Goal: Information Seeking & Learning: Learn about a topic

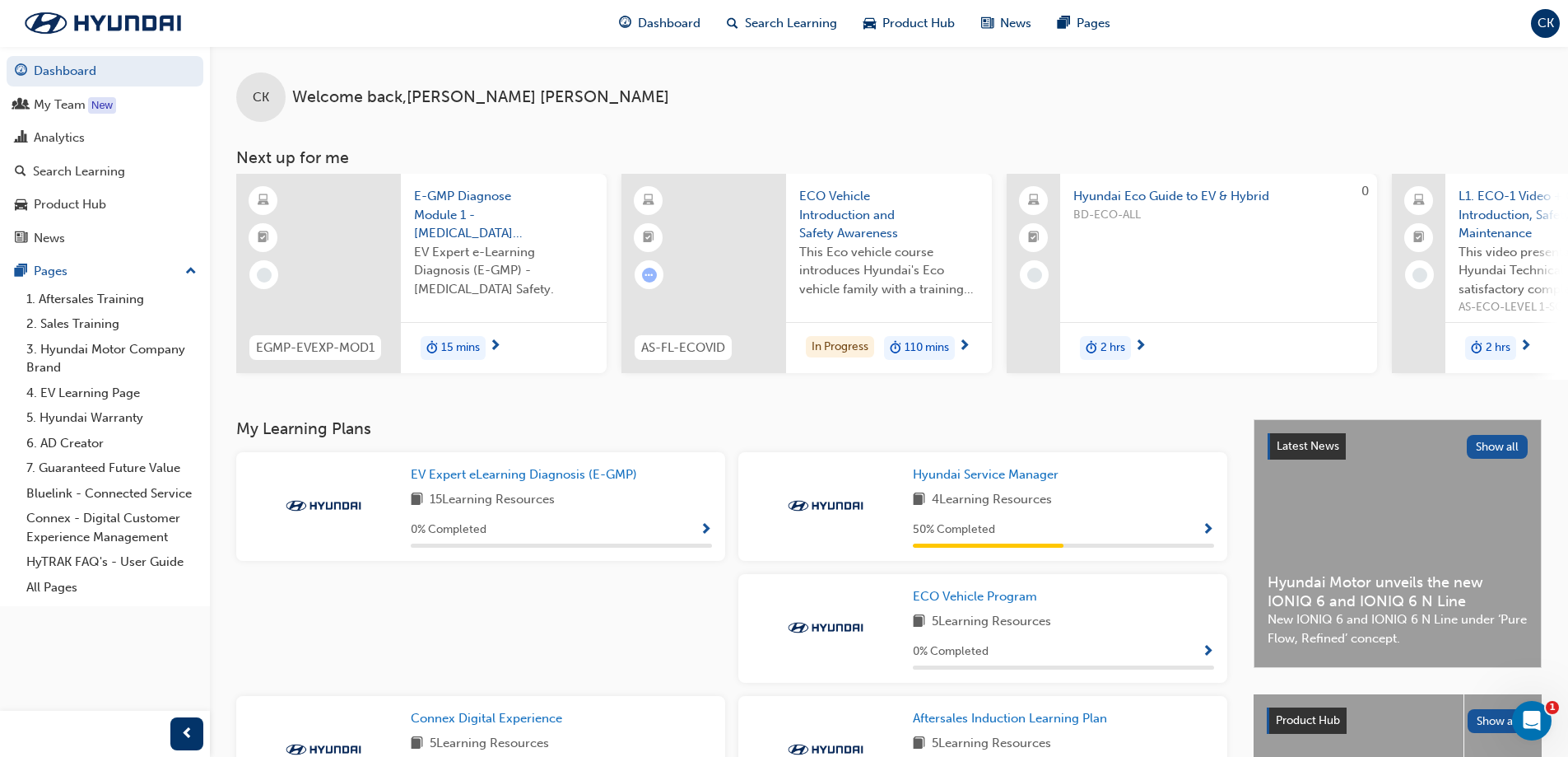
click at [1122, 510] on div "4 Learning Resources" at bounding box center [1063, 500] width 301 height 21
click at [1160, 548] on div "50 % Completed" at bounding box center [1063, 533] width 301 height 28
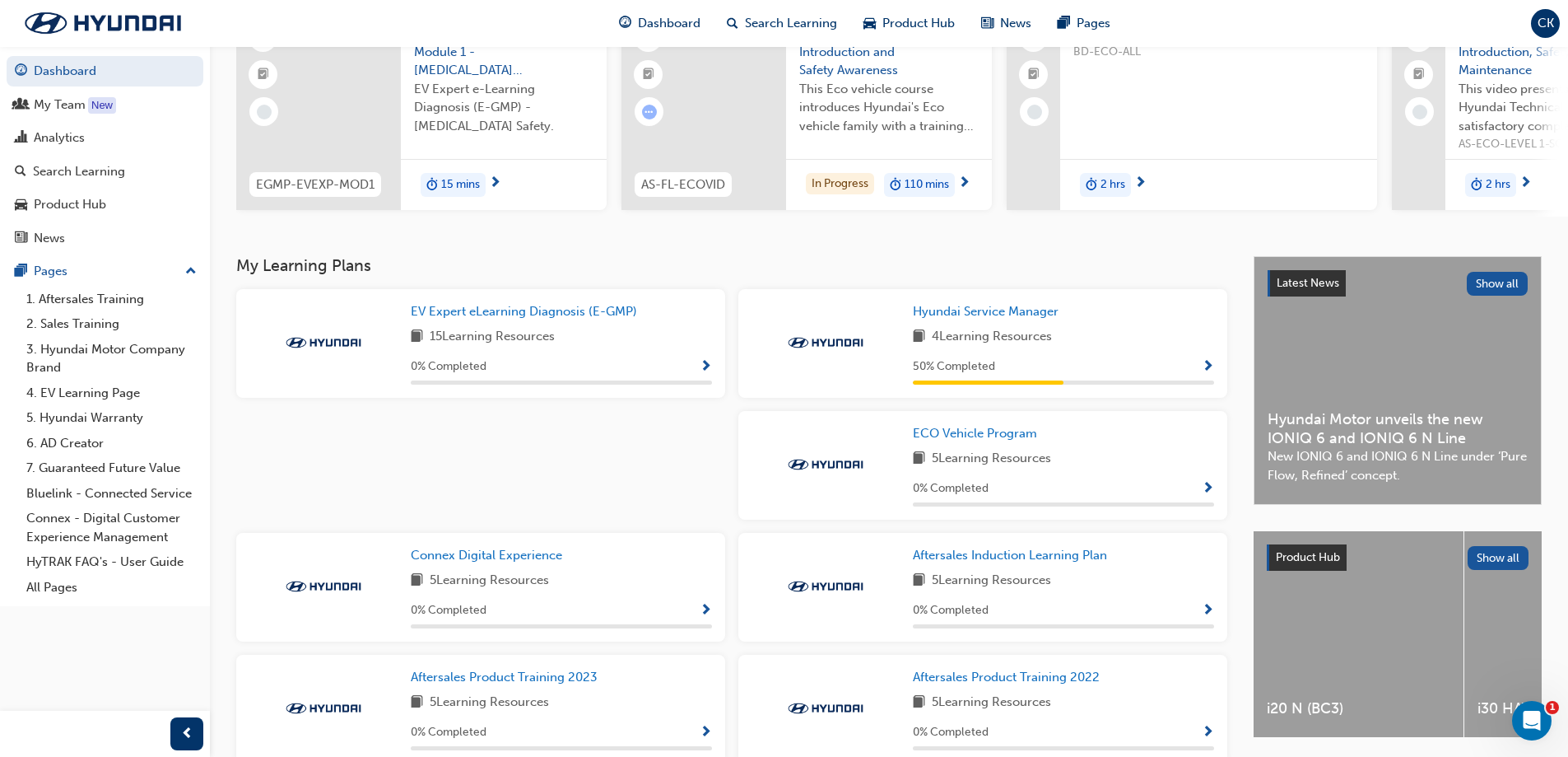
scroll to position [165, 0]
click at [1022, 308] on span "Hyundai Service Manager" at bounding box center [986, 309] width 146 height 15
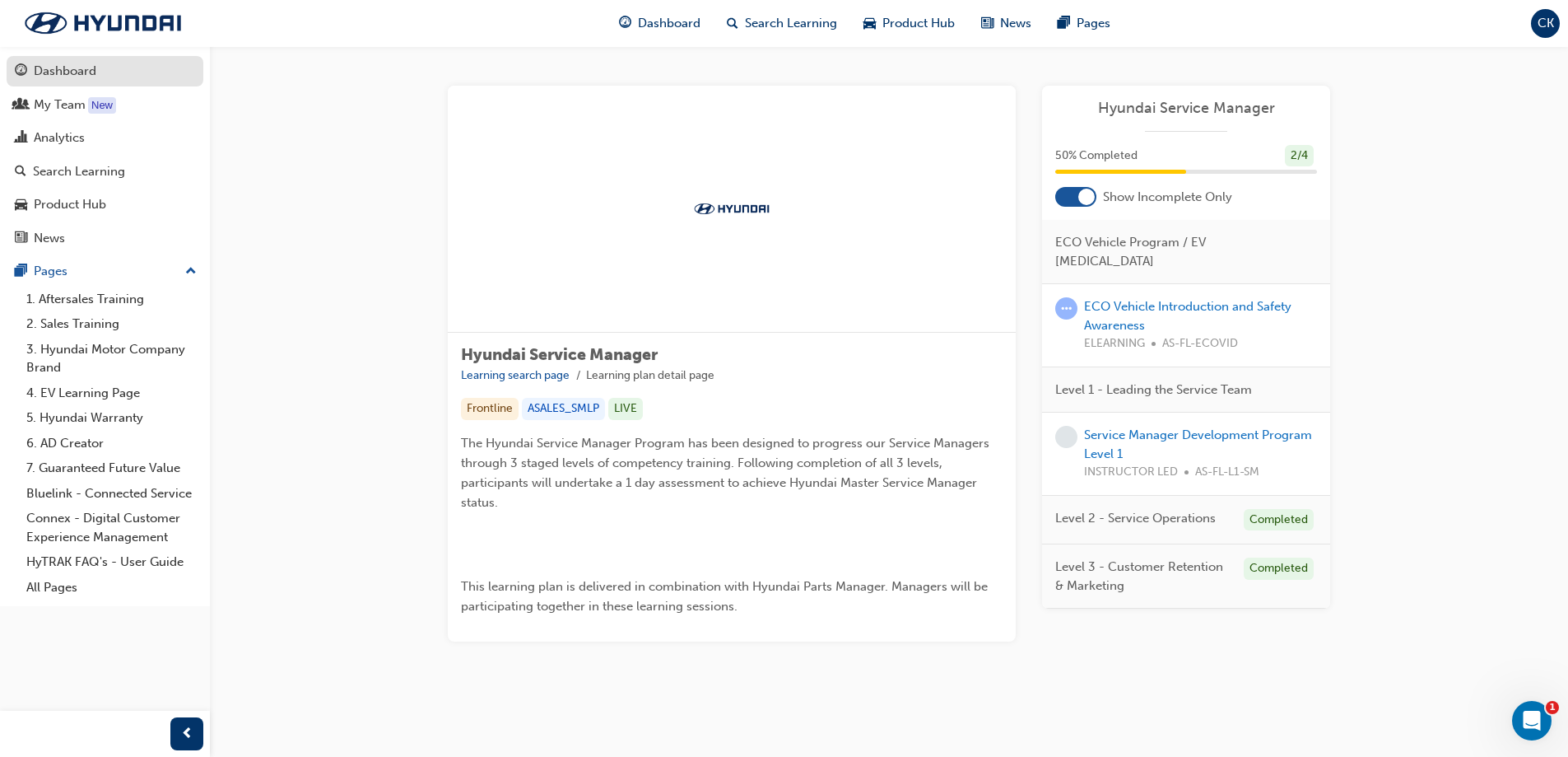
click at [60, 84] on link "Dashboard" at bounding box center [105, 71] width 196 height 30
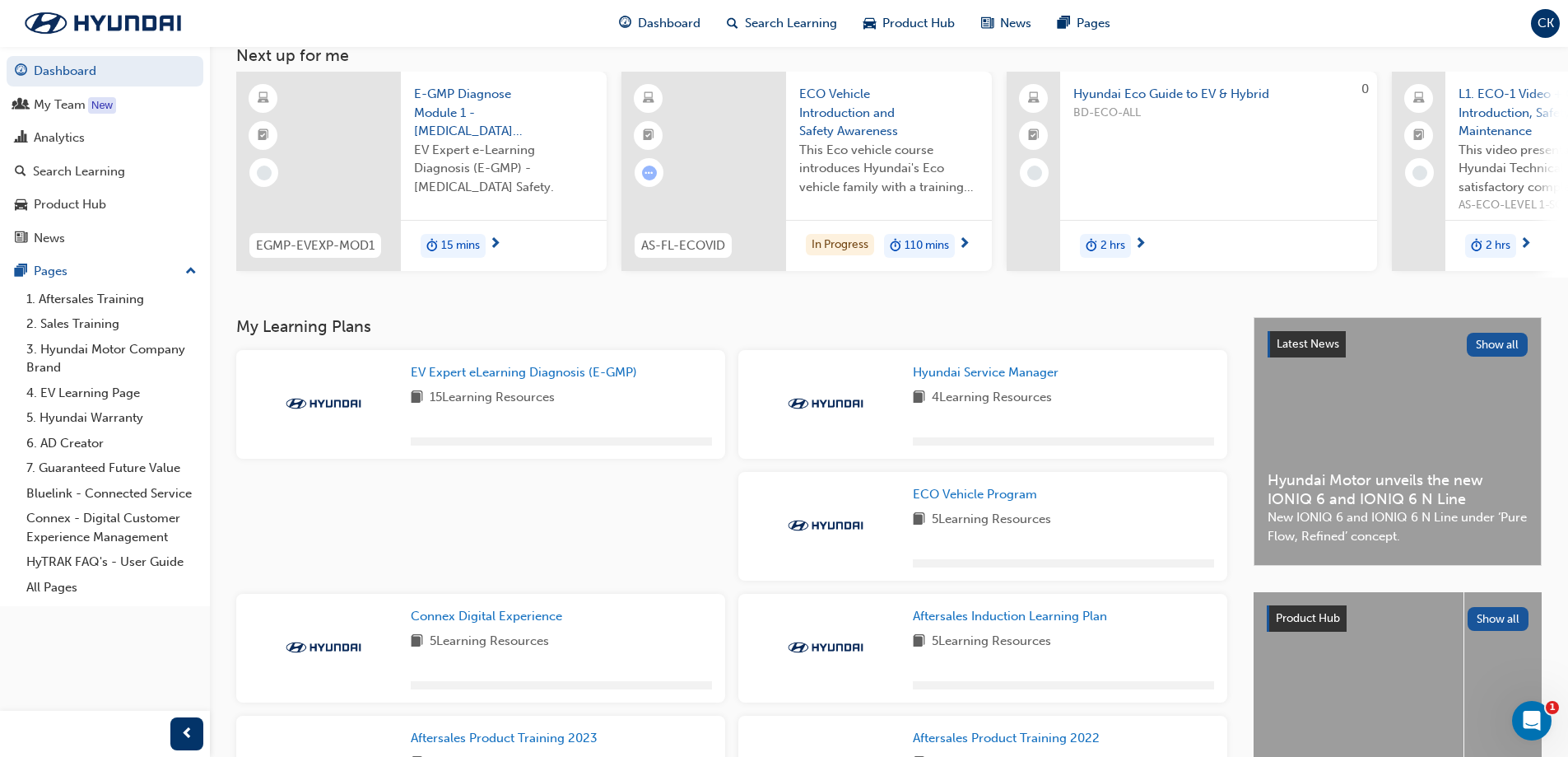
scroll to position [247, 0]
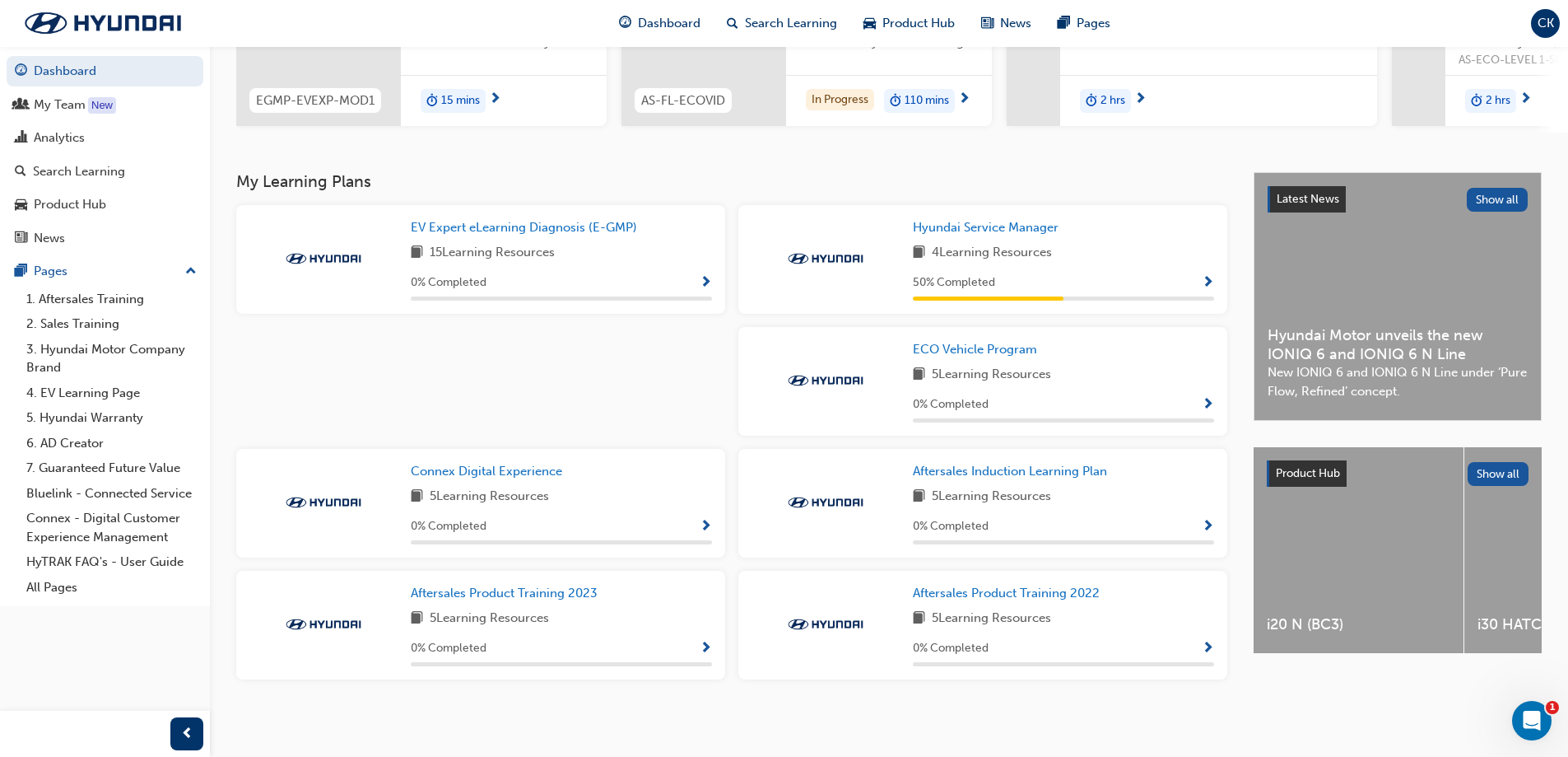
click at [1151, 708] on div "My Learning Plans EV Expert eLearning Diagnosis (E-GMP) 15 Learning Resources 0…" at bounding box center [745, 445] width 1018 height 546
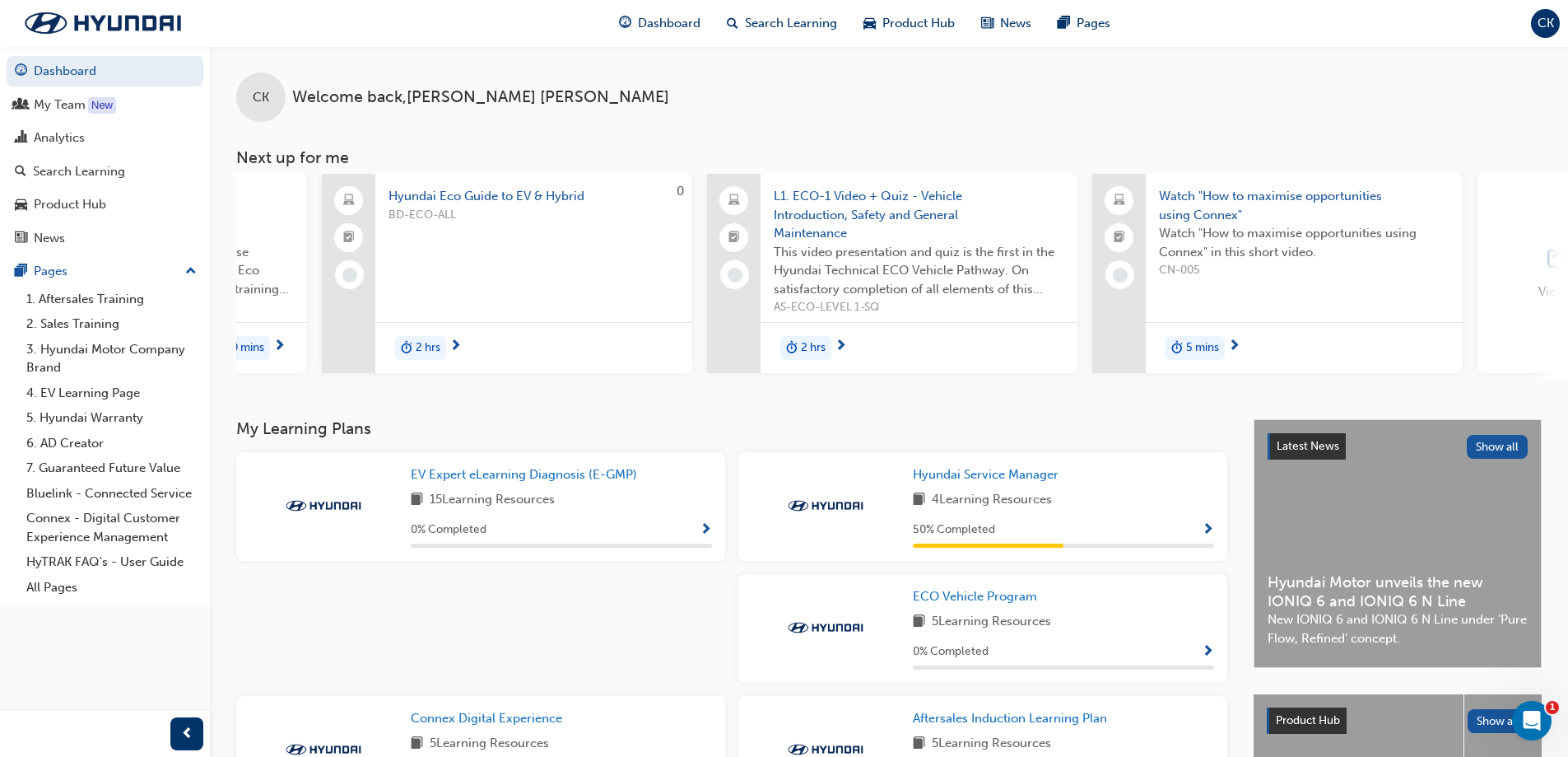
scroll to position [0, 688]
drag, startPoint x: 928, startPoint y: 385, endPoint x: 647, endPoint y: 403, distance: 281.6
click at [647, 403] on div "CK Welcome back , [PERSON_NAME] Next up for me EGMP-EVEXP-MOD1 E-GMP Diagnose M…" at bounding box center [890, 233] width 1359 height 373
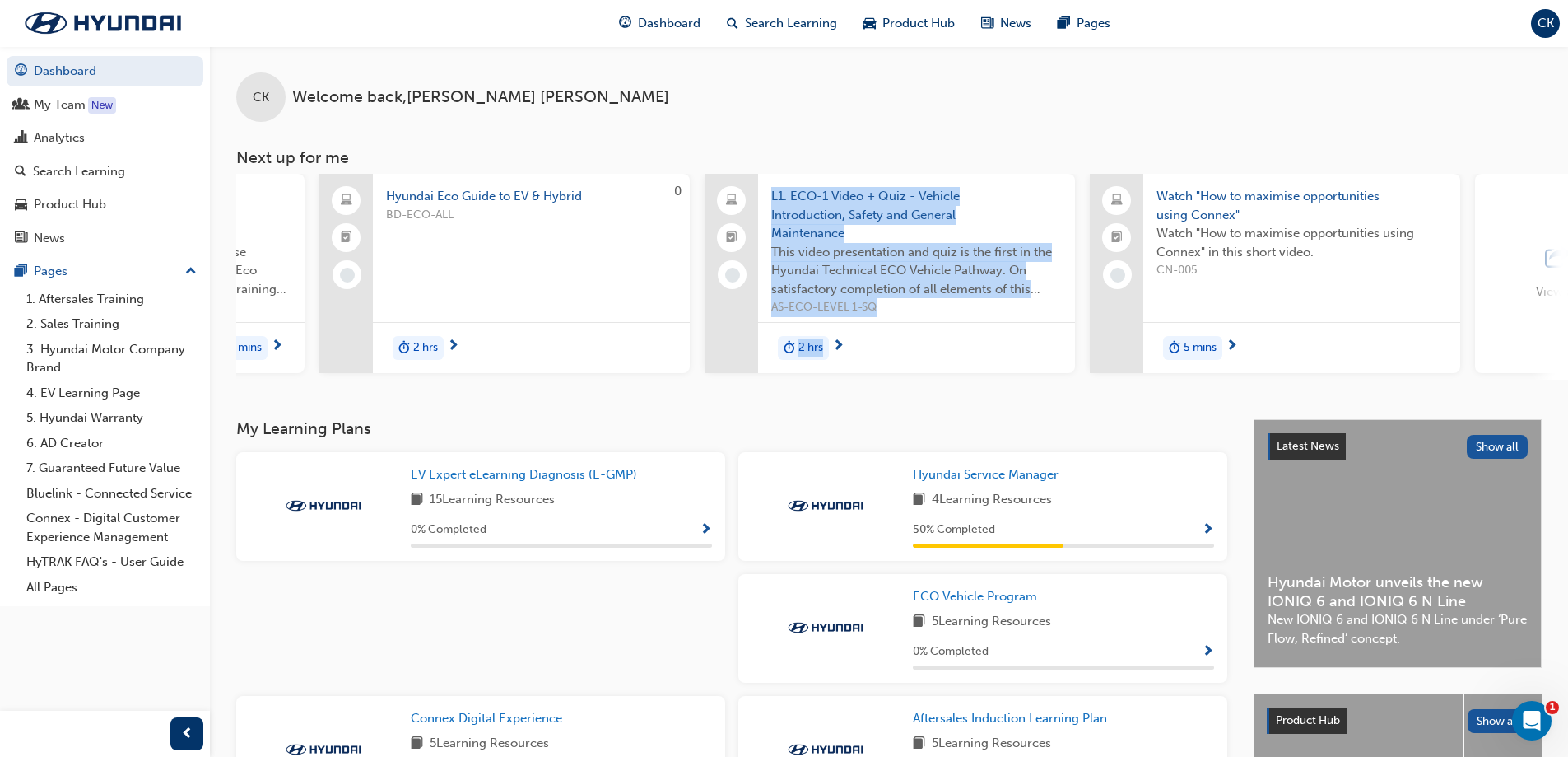
drag, startPoint x: 749, startPoint y: 377, endPoint x: 840, endPoint y: 384, distance: 91.3
click at [840, 379] on div "EGMP-EVEXP-MOD1 E-GMP Diagnose Module 1 - [MEDICAL_DATA] Safety EV Expert e-Lea…" at bounding box center [902, 277] width 1332 height 206
click at [826, 403] on div "CK Welcome back , [PERSON_NAME] Next up for me EGMP-EVEXP-MOD1 E-GMP Diagnose M…" at bounding box center [890, 233] width 1359 height 373
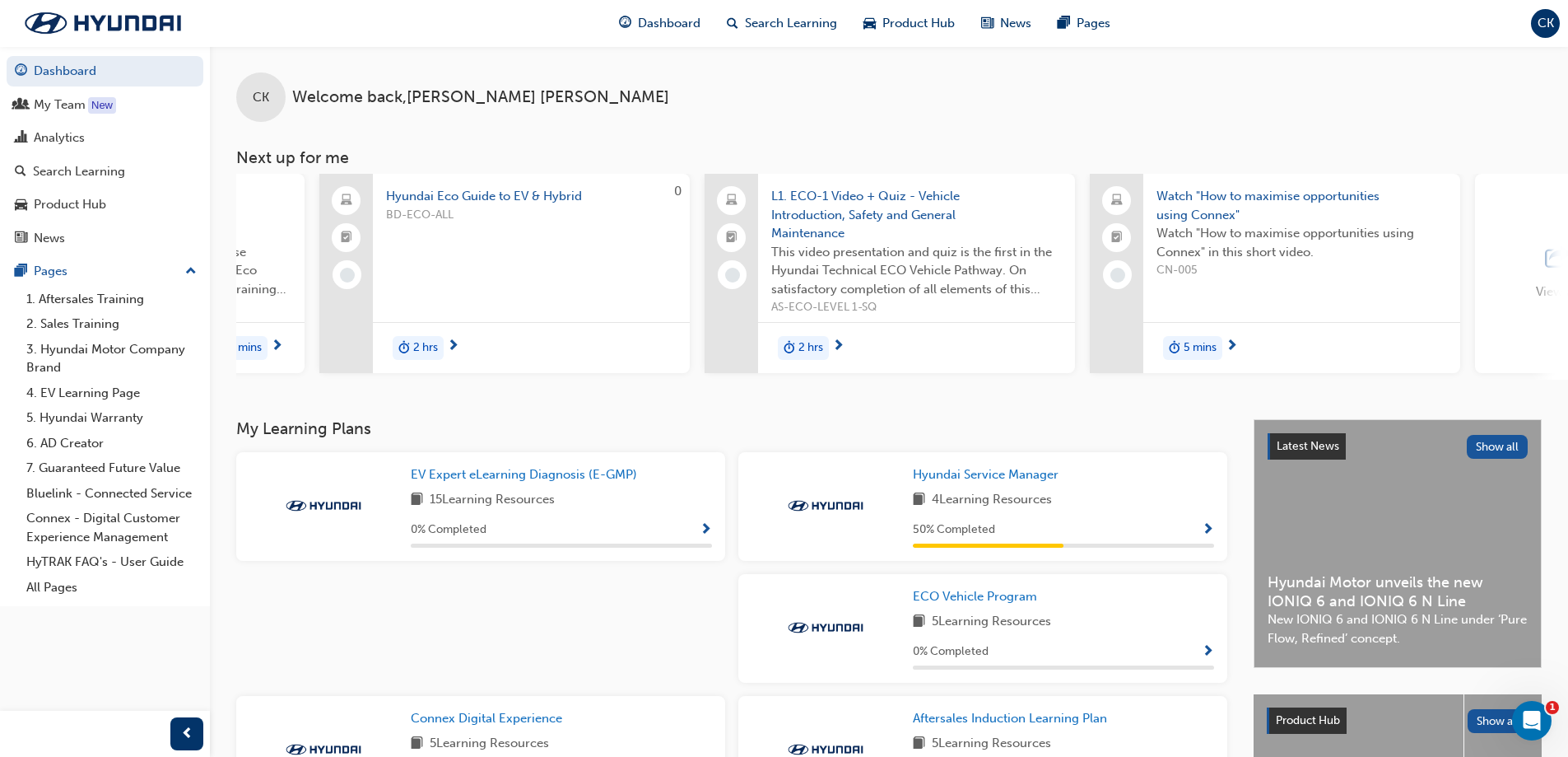
click at [762, 376] on div "L1. ECO-1 Video + Quiz - Vehicle Introduction, Safety and General Maintenance T…" at bounding box center [890, 277] width 370 height 206
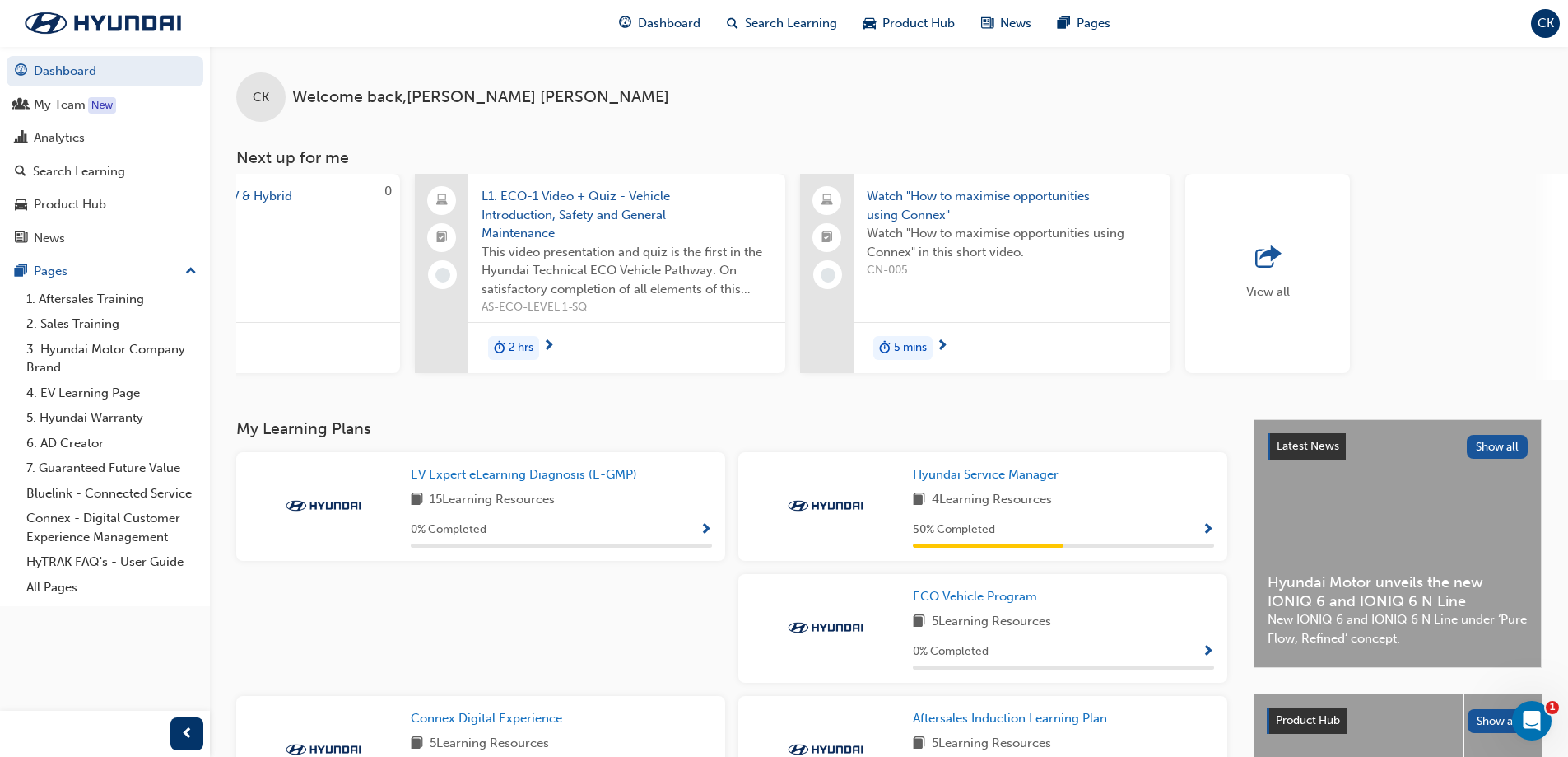
scroll to position [0, 0]
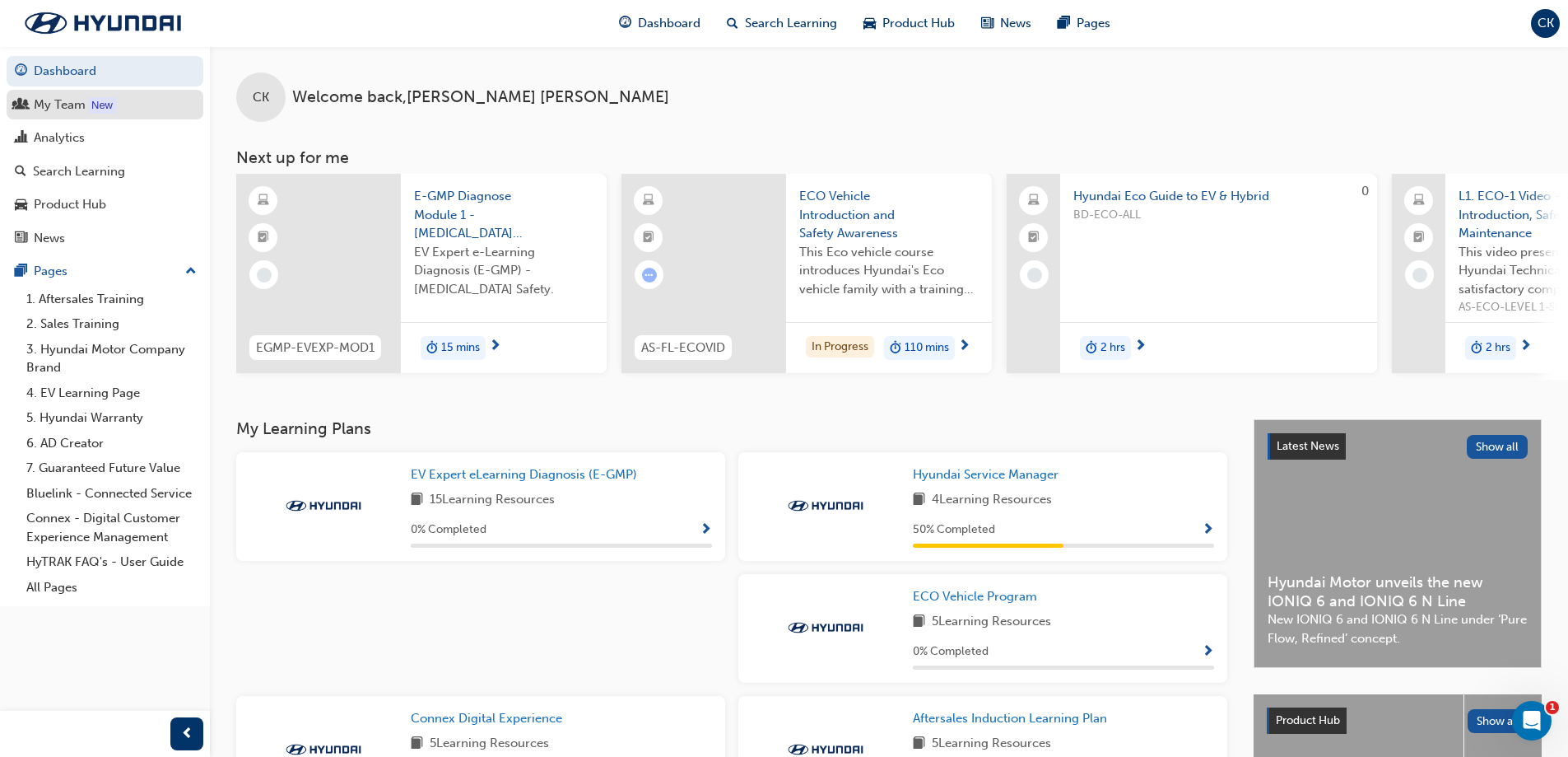
click at [132, 96] on div "My Team" at bounding box center [105, 105] width 180 height 21
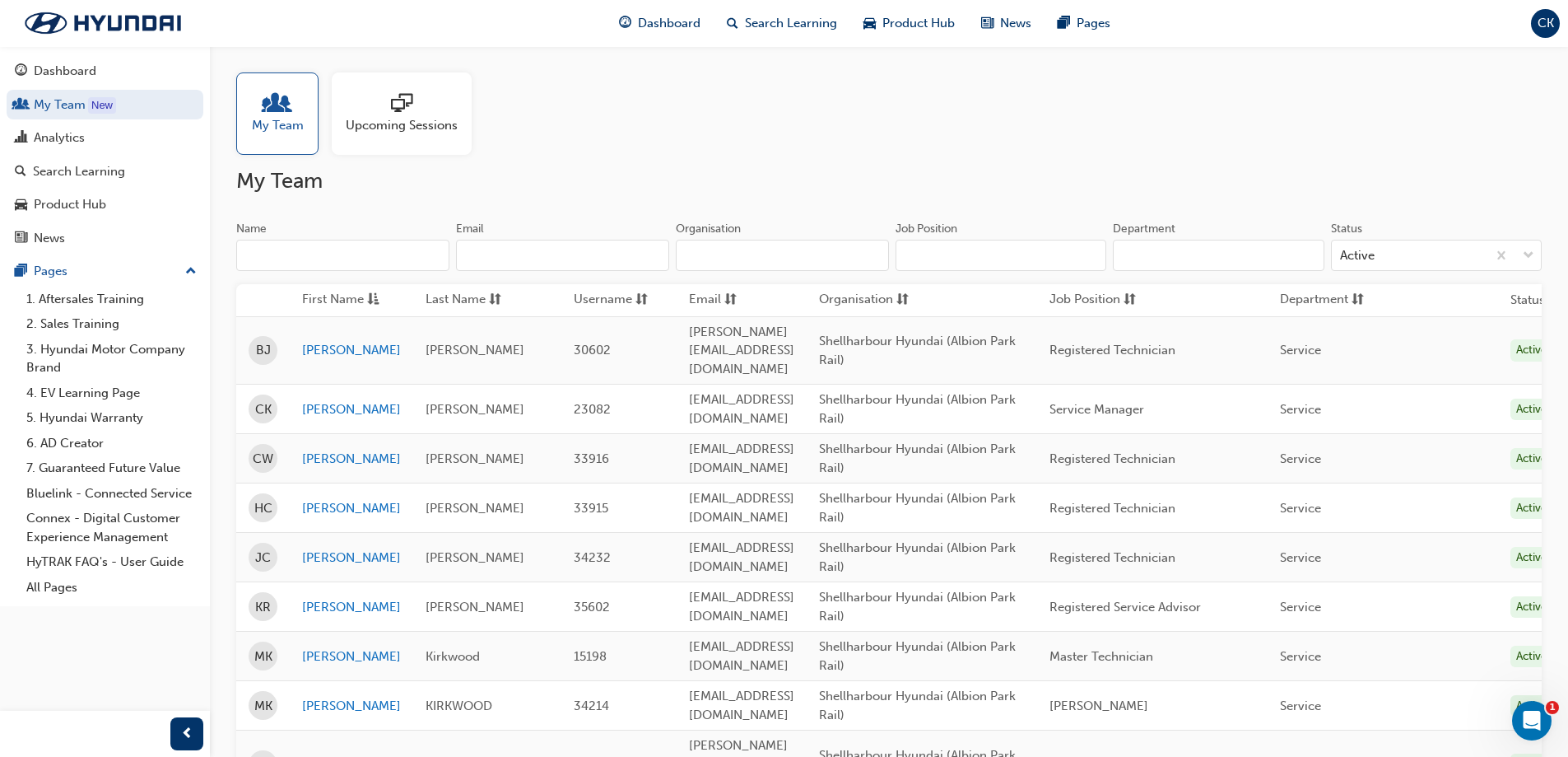
click at [421, 100] on div at bounding box center [401, 104] width 112 height 23
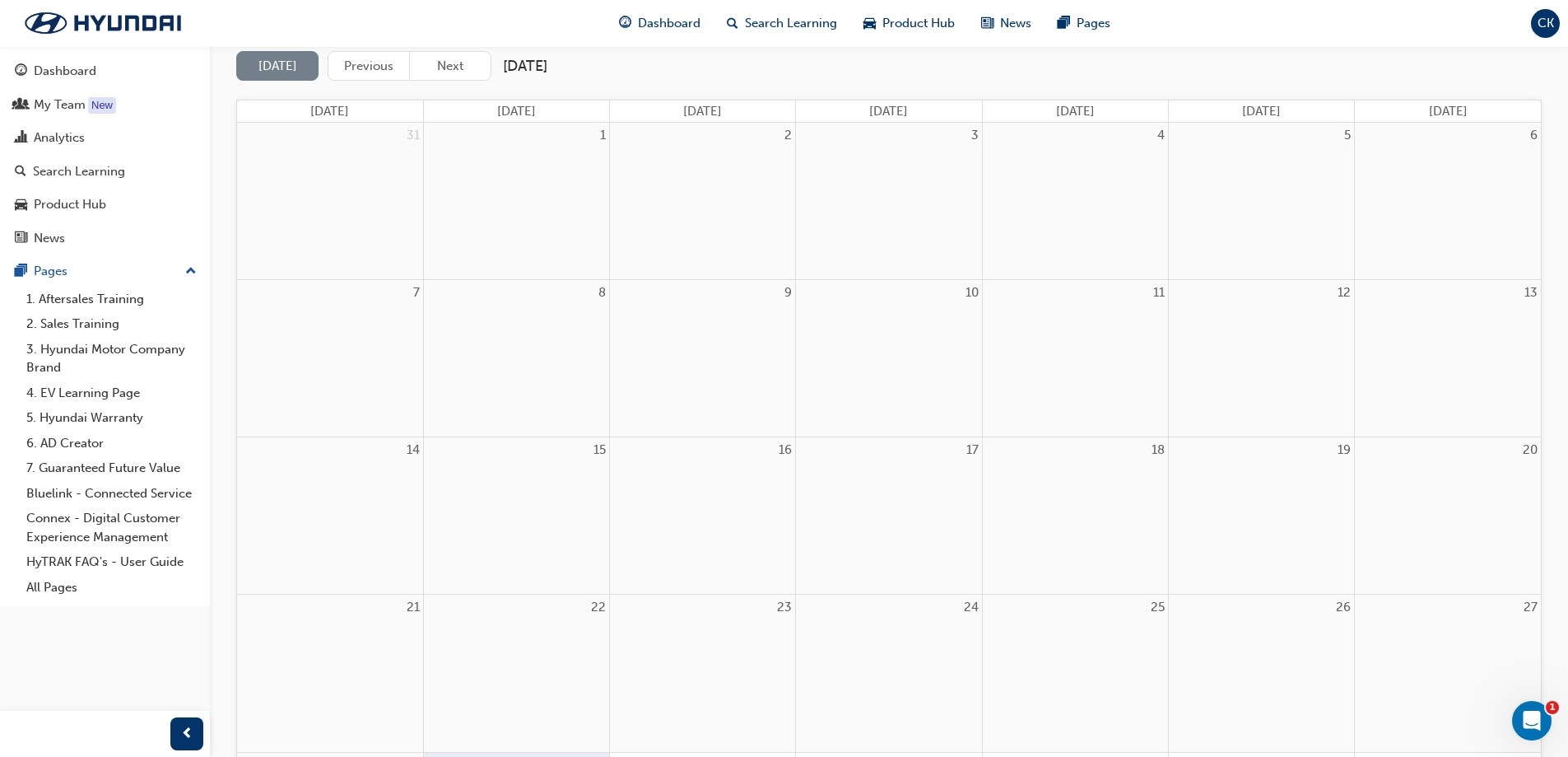
scroll to position [494, 0]
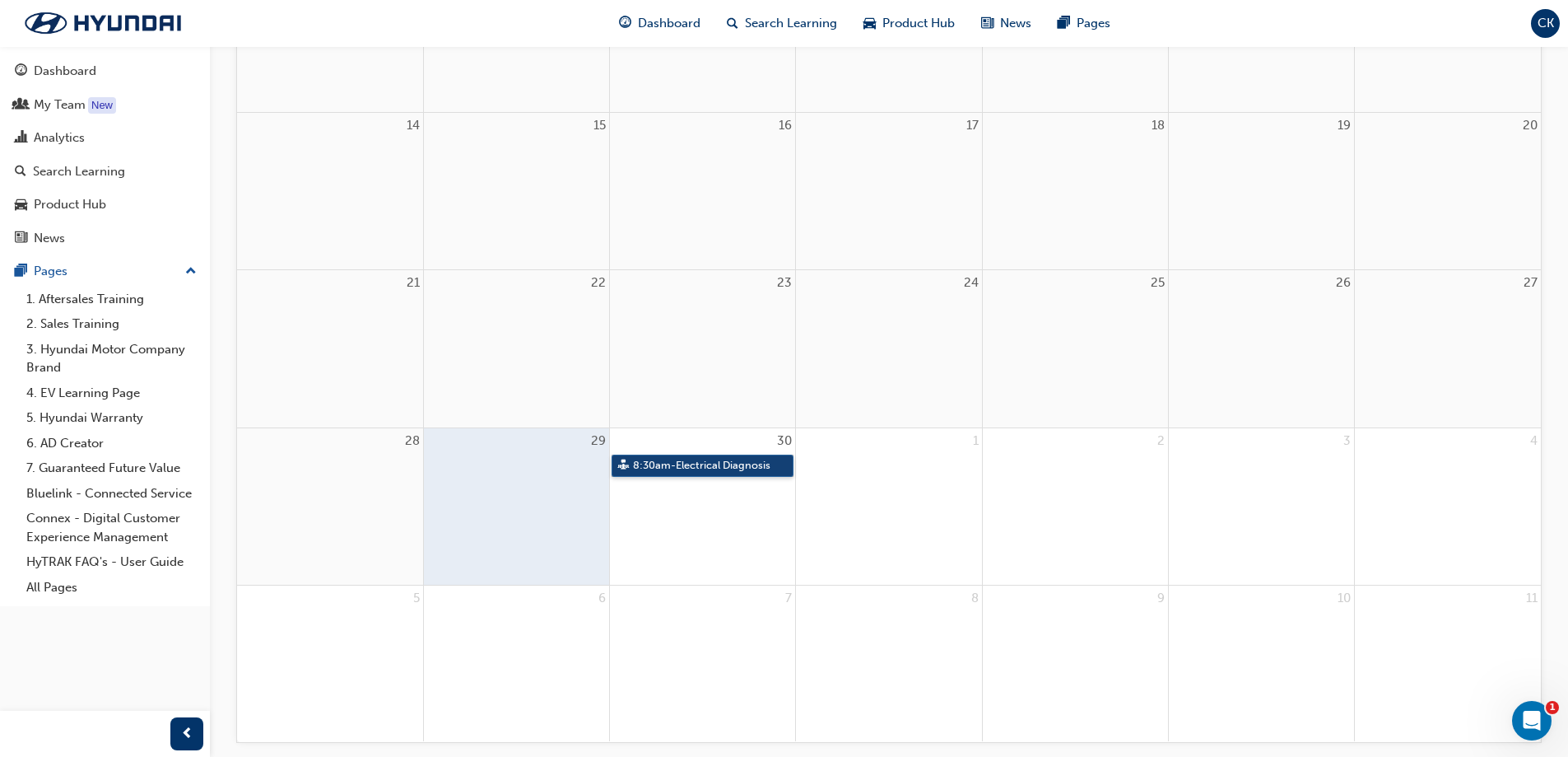
click at [692, 469] on link "8:30am - Electrical Diagnosis" at bounding box center [703, 466] width 182 height 22
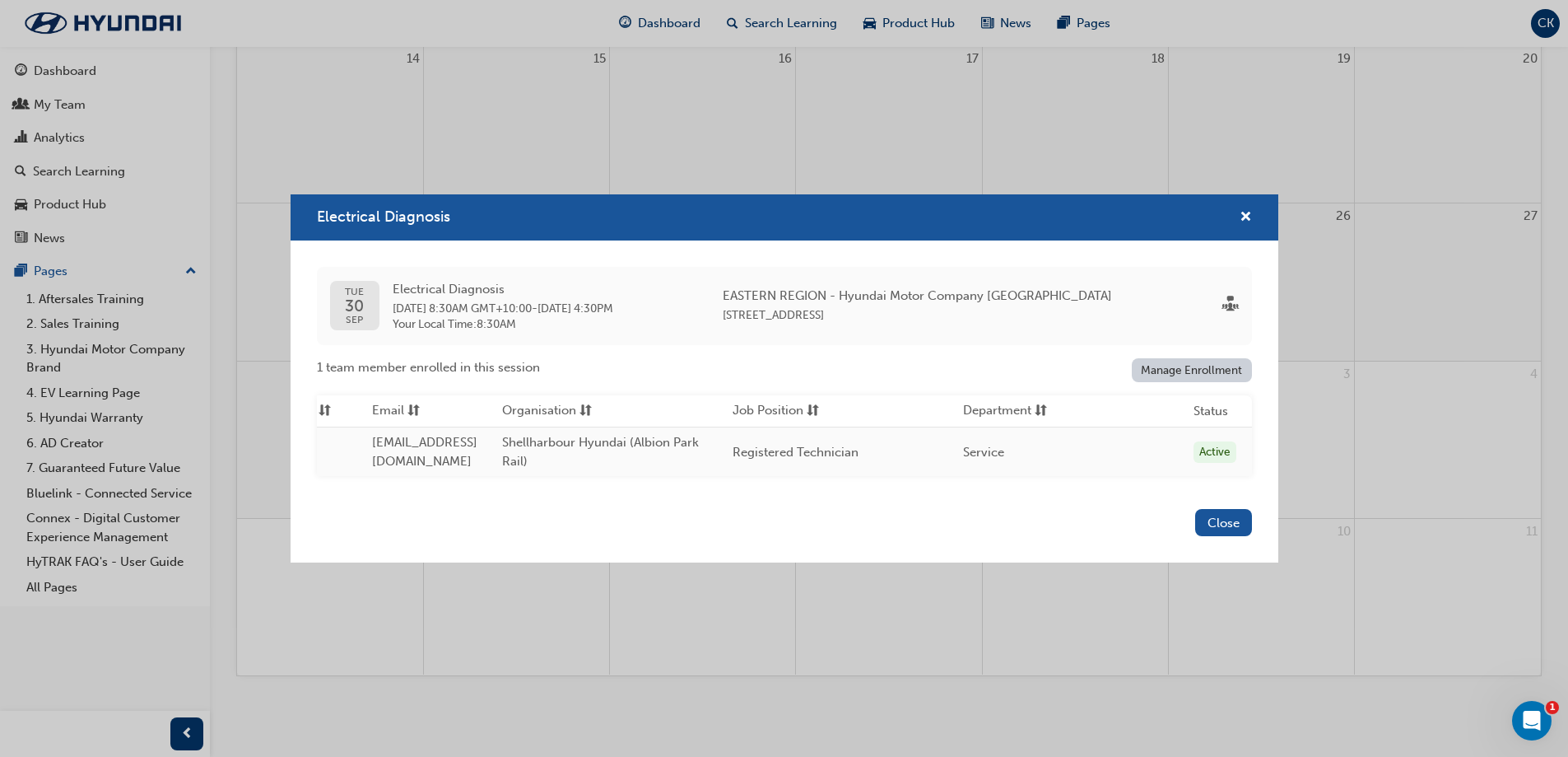
scroll to position [0, 418]
click at [1156, 449] on div "Service" at bounding box center [1066, 452] width 206 height 19
click at [1218, 447] on div "Active" at bounding box center [1215, 452] width 43 height 22
click at [1212, 362] on link "Manage Enrollment" at bounding box center [1192, 370] width 120 height 24
